Goal: Task Accomplishment & Management: Manage account settings

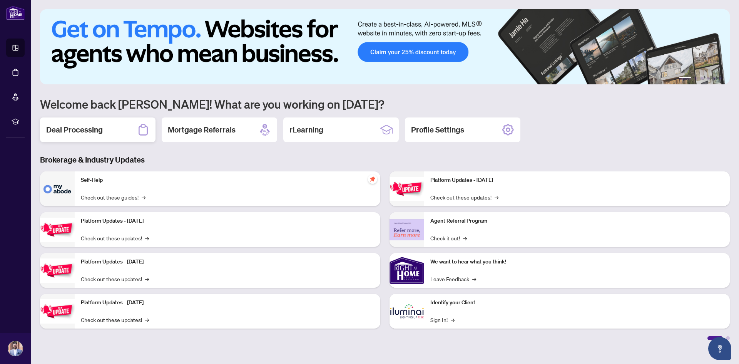
click at [109, 119] on div "Deal Processing" at bounding box center [97, 129] width 115 height 25
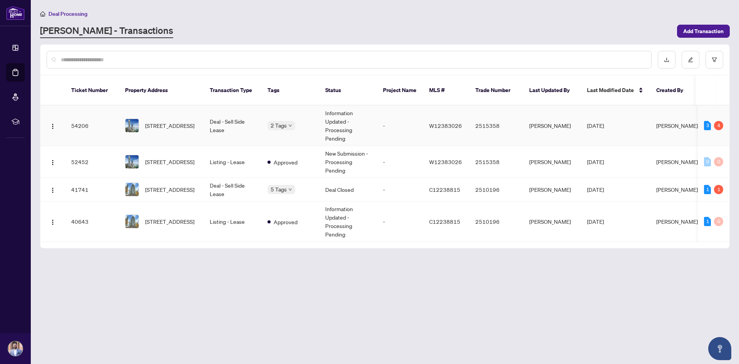
click at [179, 129] on td "[STREET_ADDRESS]" at bounding box center [161, 125] width 85 height 40
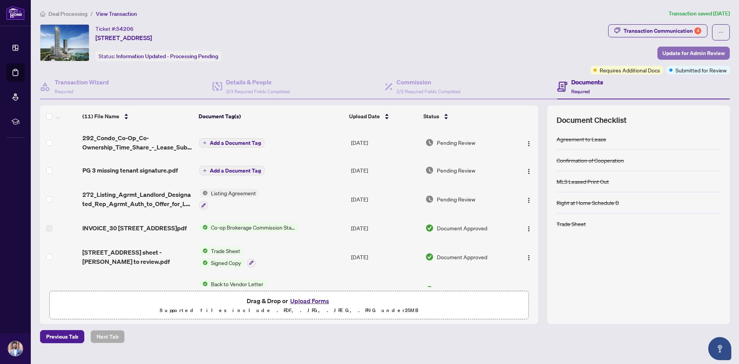
click at [681, 57] on span "Update for Admin Review" at bounding box center [693, 53] width 62 height 12
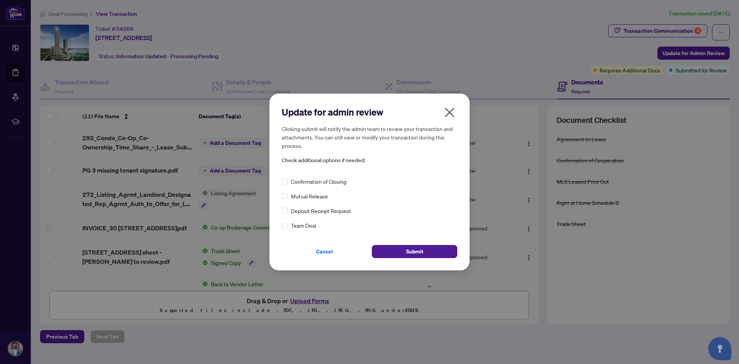
click at [293, 181] on span "Confirmation of Closing" at bounding box center [318, 181] width 55 height 8
click at [406, 256] on span "Submit" at bounding box center [414, 251] width 17 height 12
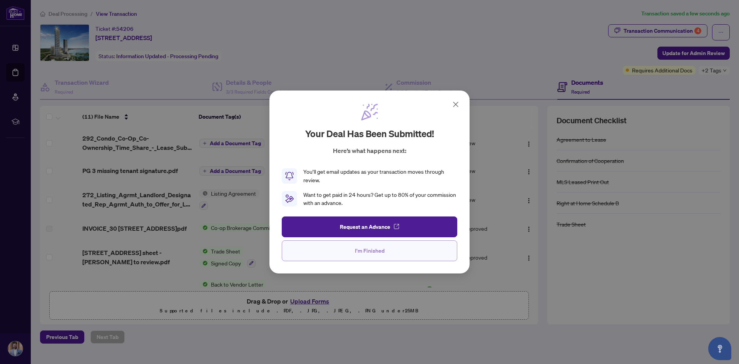
click at [392, 253] on button "I'm Finished" at bounding box center [370, 250] width 176 height 21
